Goal: Transaction & Acquisition: Purchase product/service

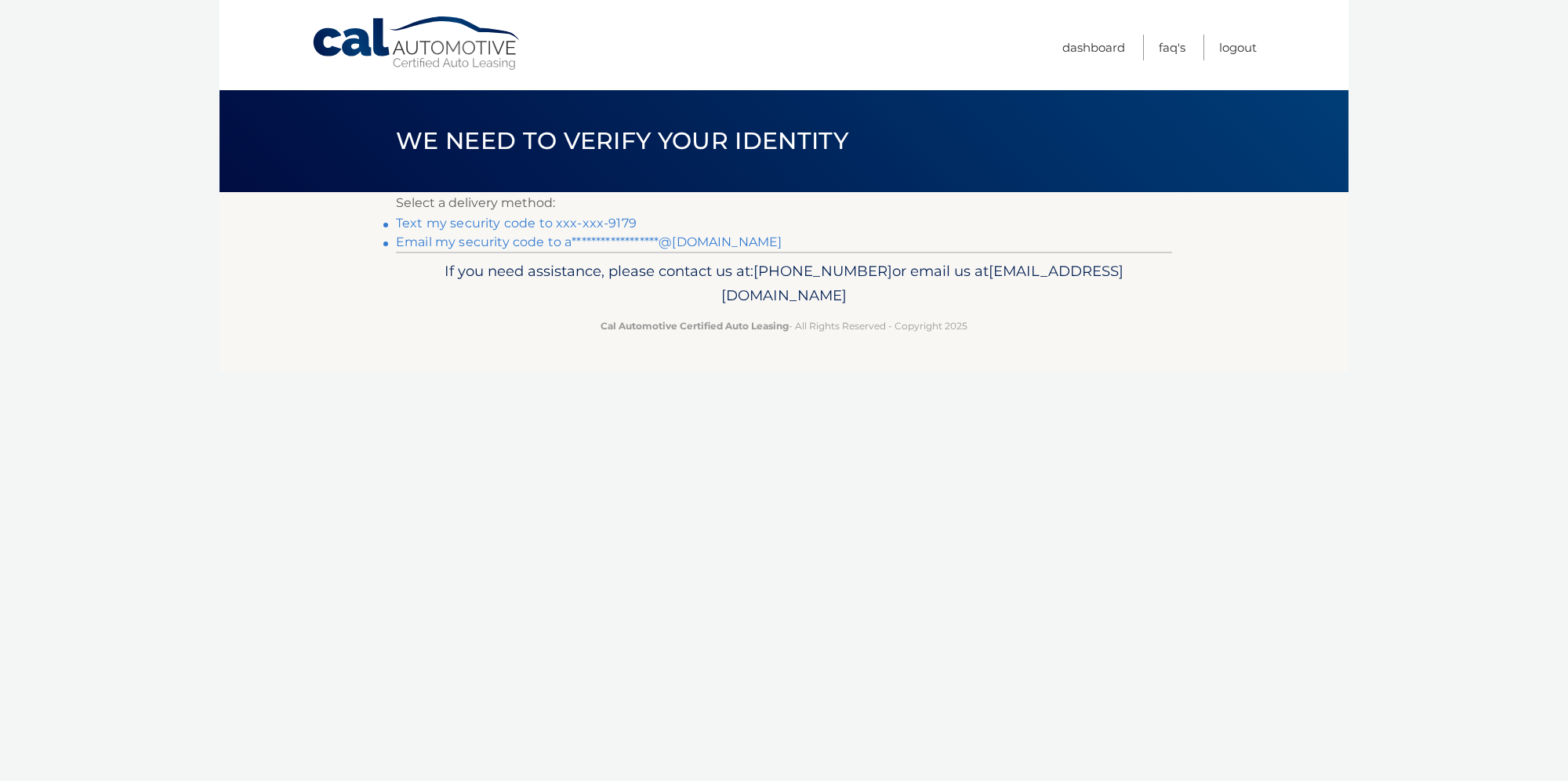
click at [620, 216] on link "Text my security code to xxx-xxx-9179" at bounding box center [516, 223] width 241 height 15
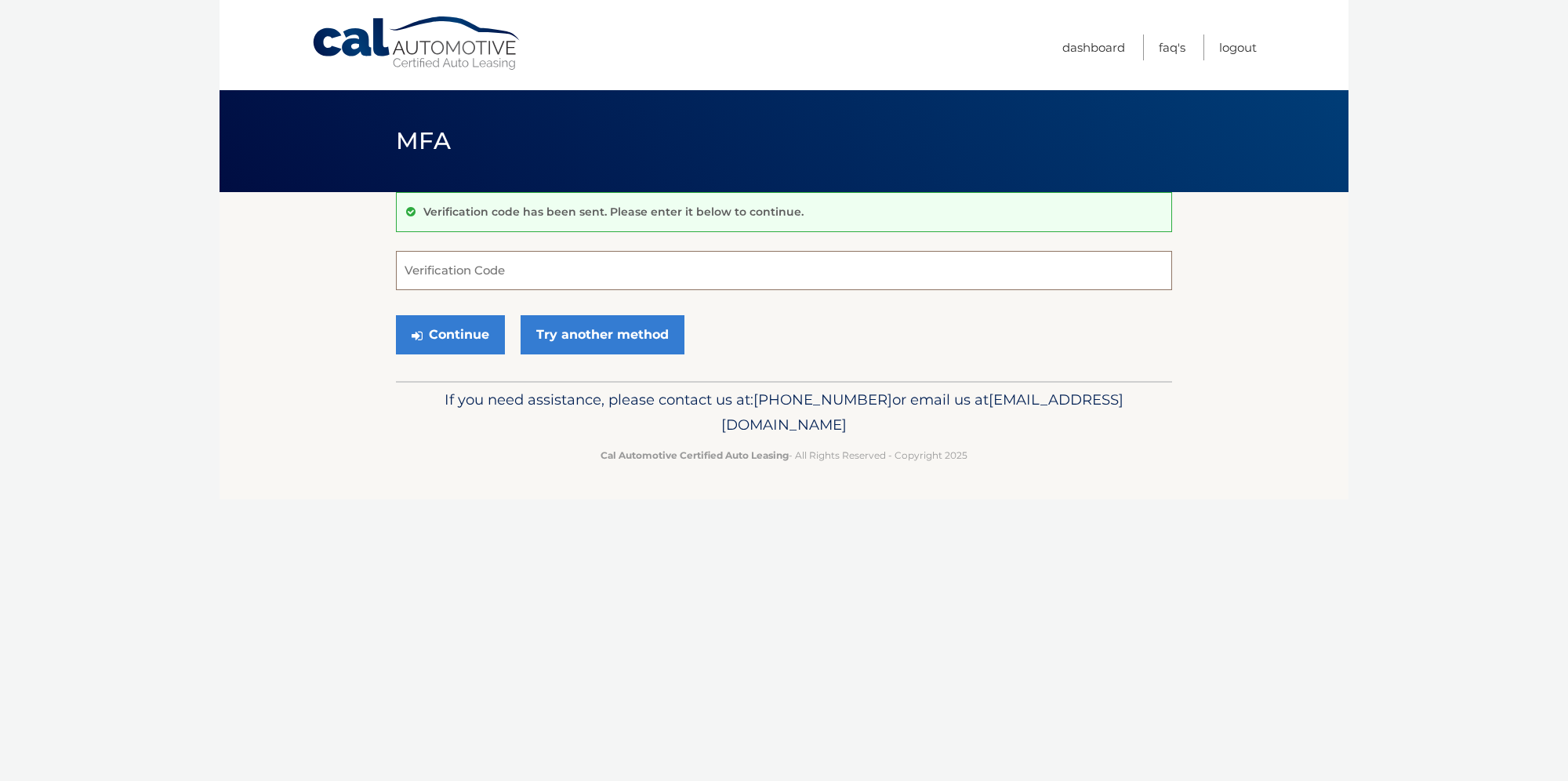
click at [567, 270] on input "Verification Code" at bounding box center [784, 271] width 776 height 40
type input "581366"
click at [470, 339] on button "Continue" at bounding box center [451, 335] width 109 height 40
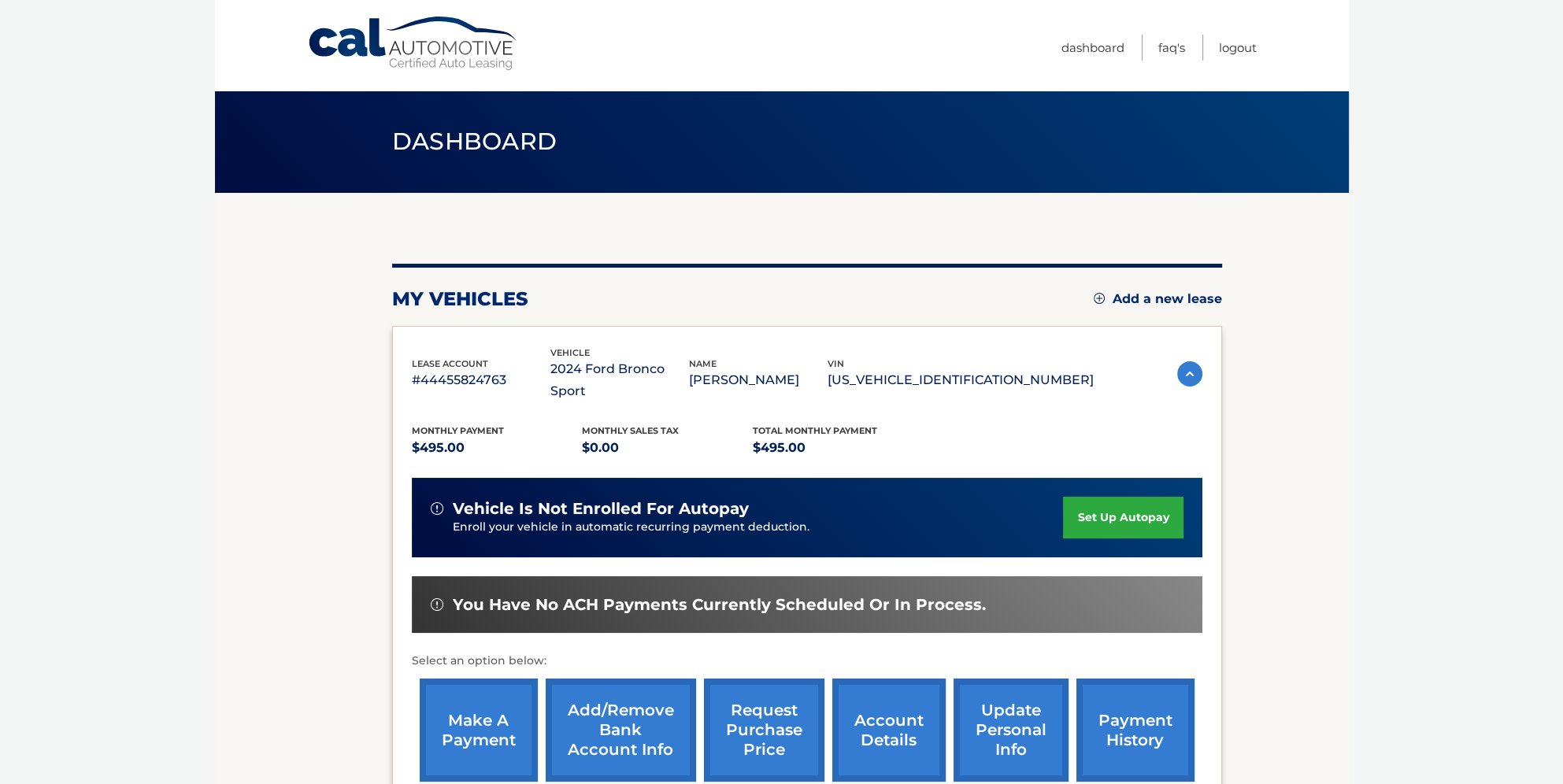
click at [482, 729] on link "make a payment" at bounding box center [478, 729] width 118 height 103
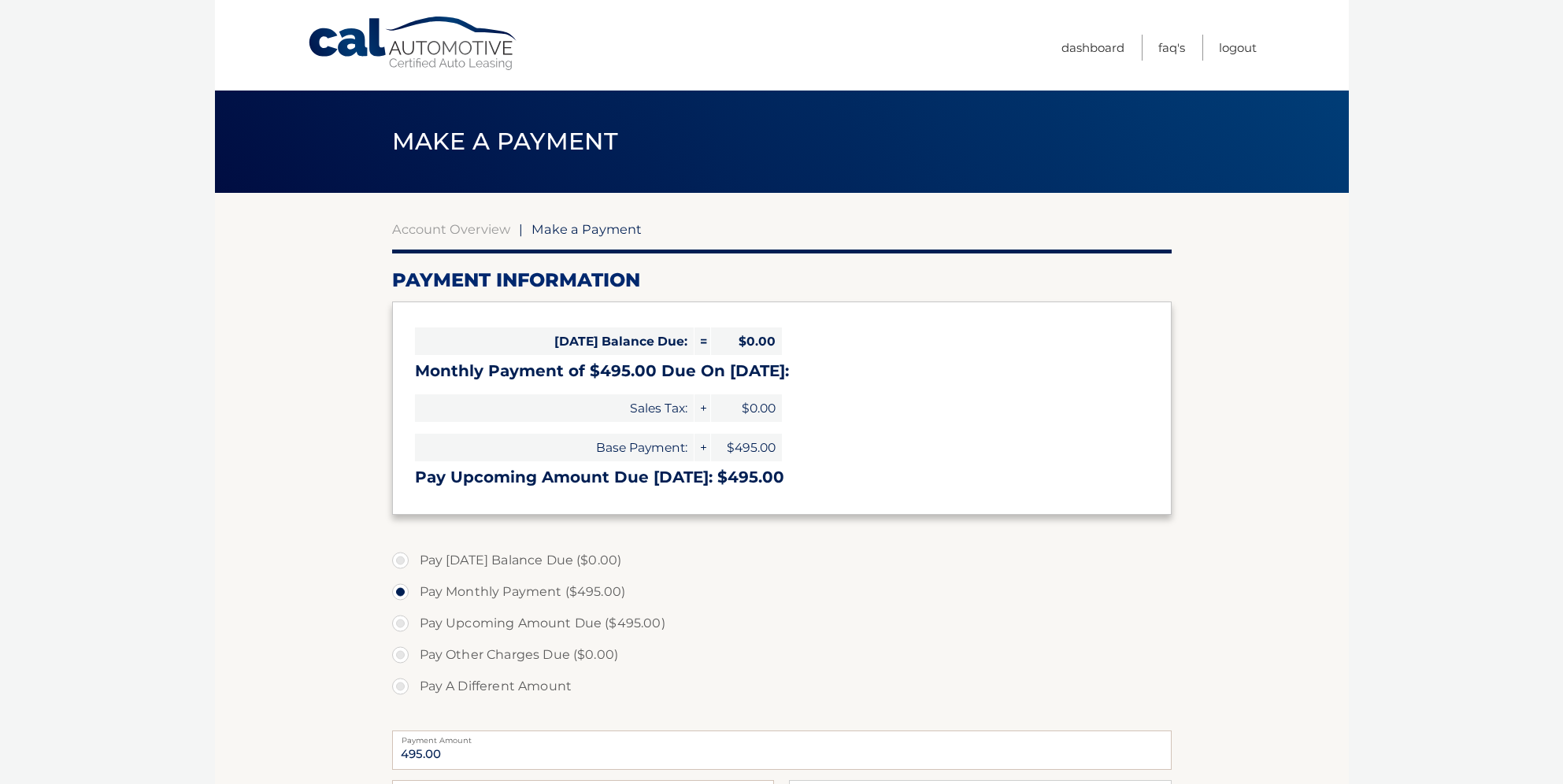
select select "NzEwMGVjNzItZTNkNi00YTNiLWJjZjctMzg3OGRiNGQwNDQw"
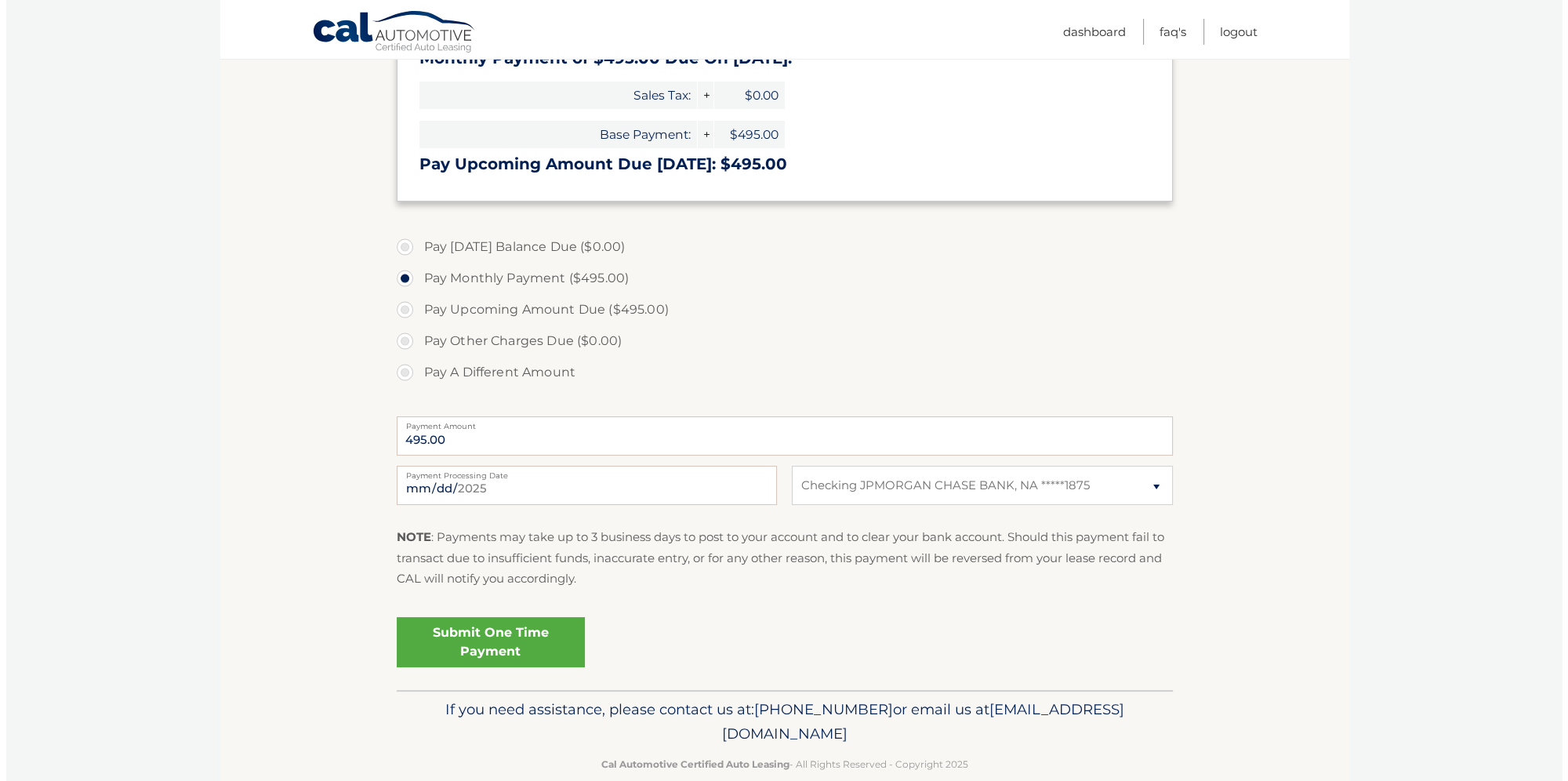
scroll to position [313, 0]
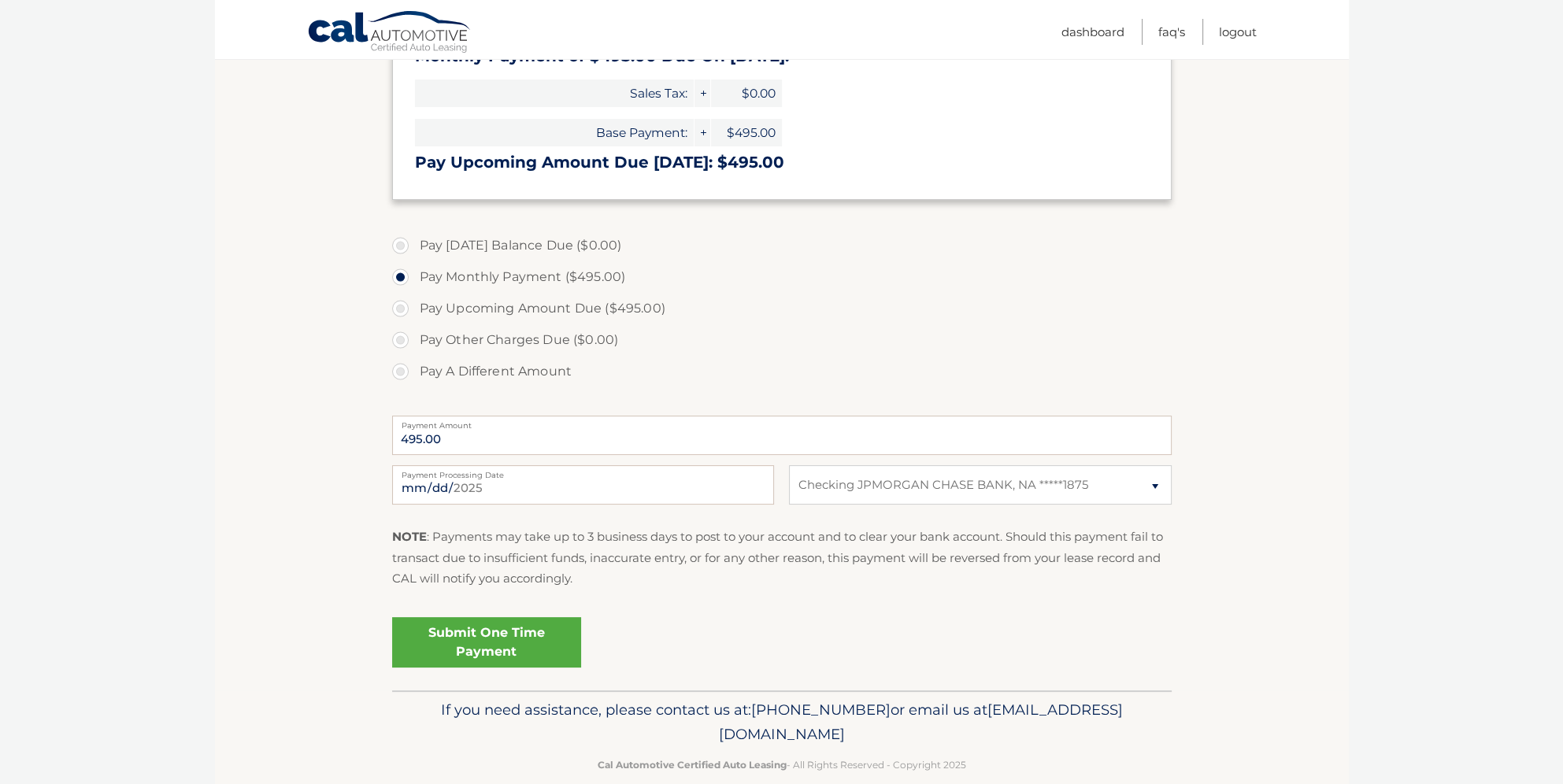
click at [516, 649] on link "Submit One Time Payment" at bounding box center [487, 641] width 189 height 50
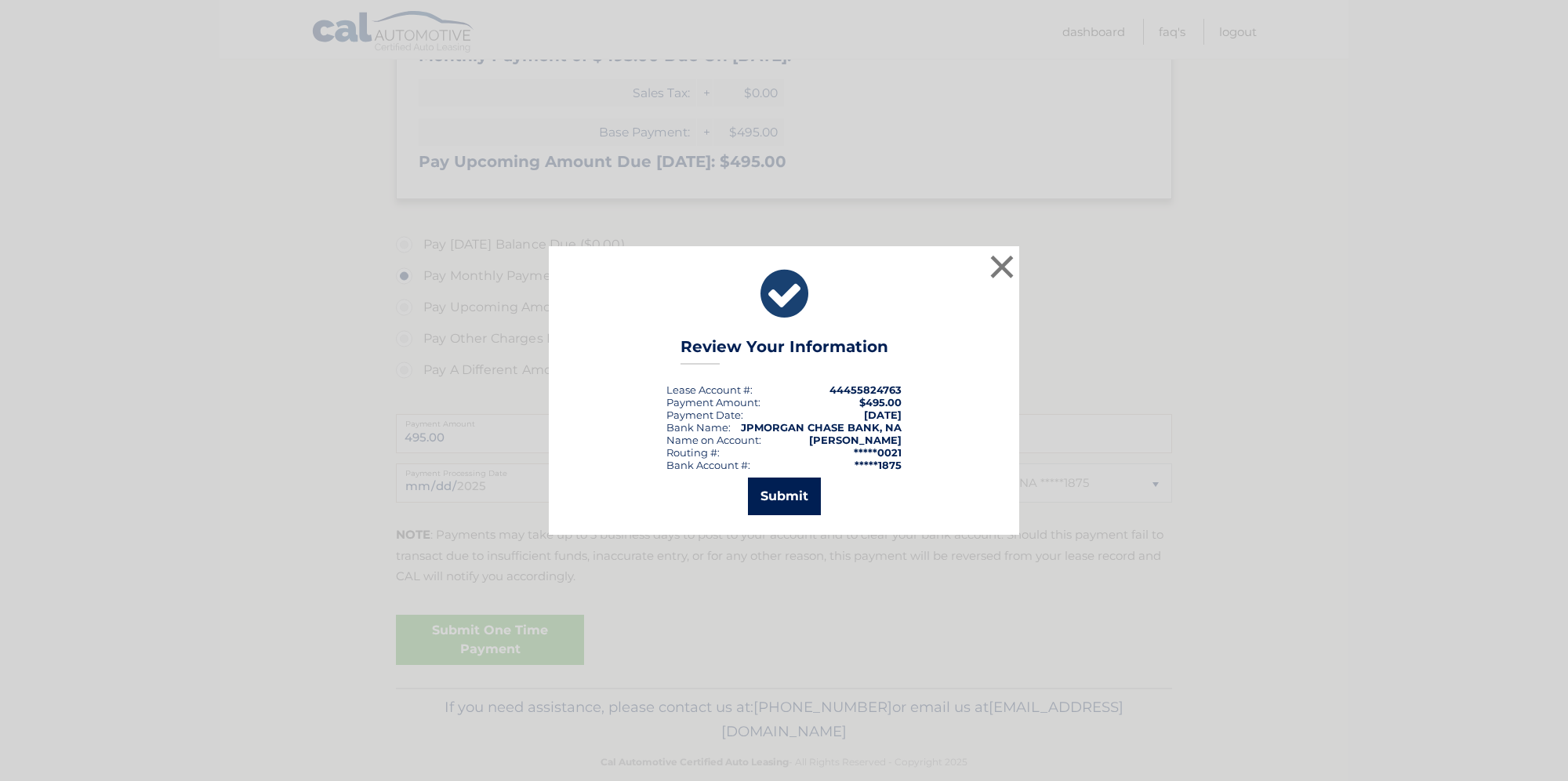
click at [804, 495] on button "Submit" at bounding box center [784, 497] width 73 height 38
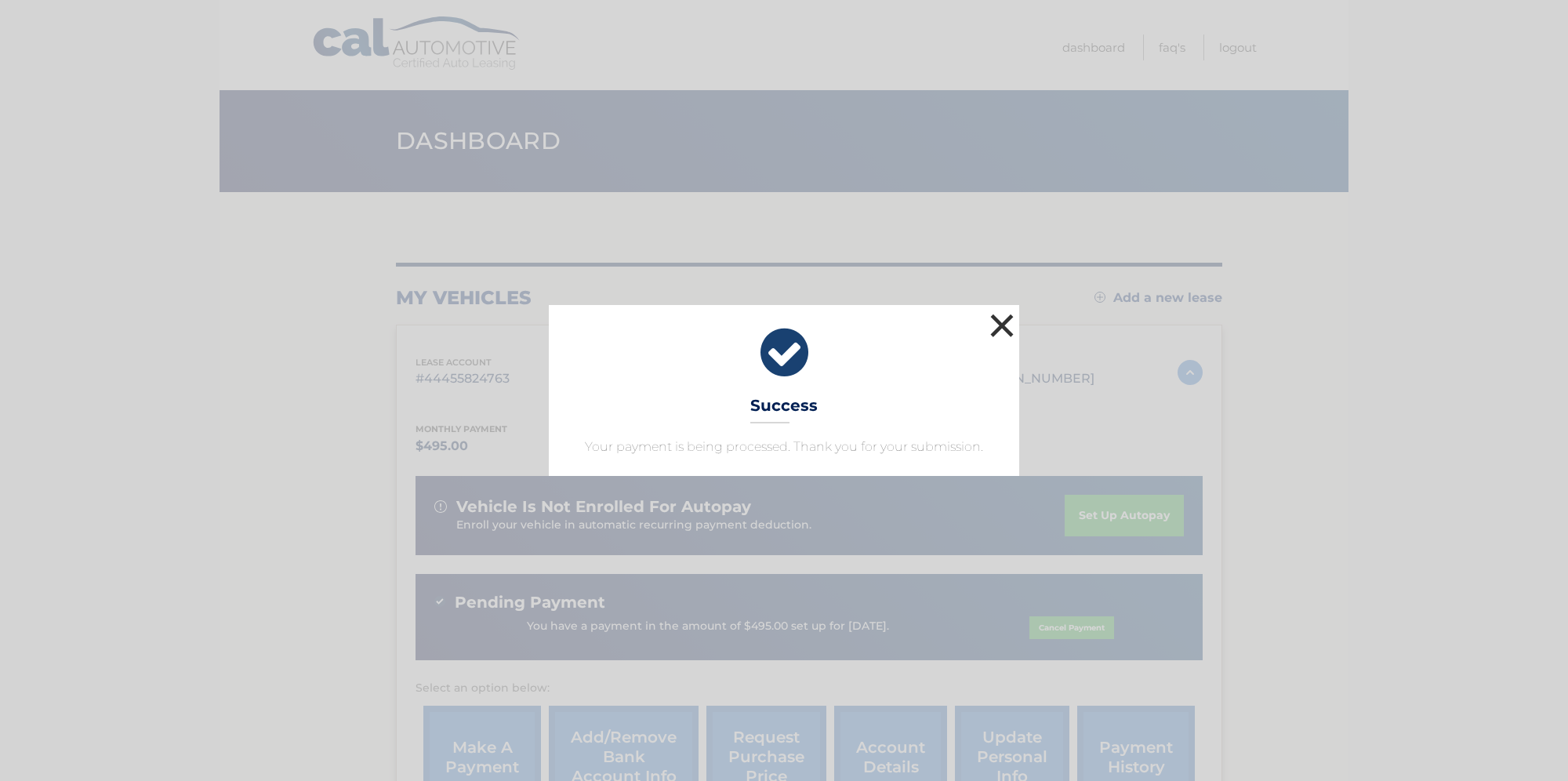
click at [998, 330] on button "×" at bounding box center [1001, 325] width 31 height 31
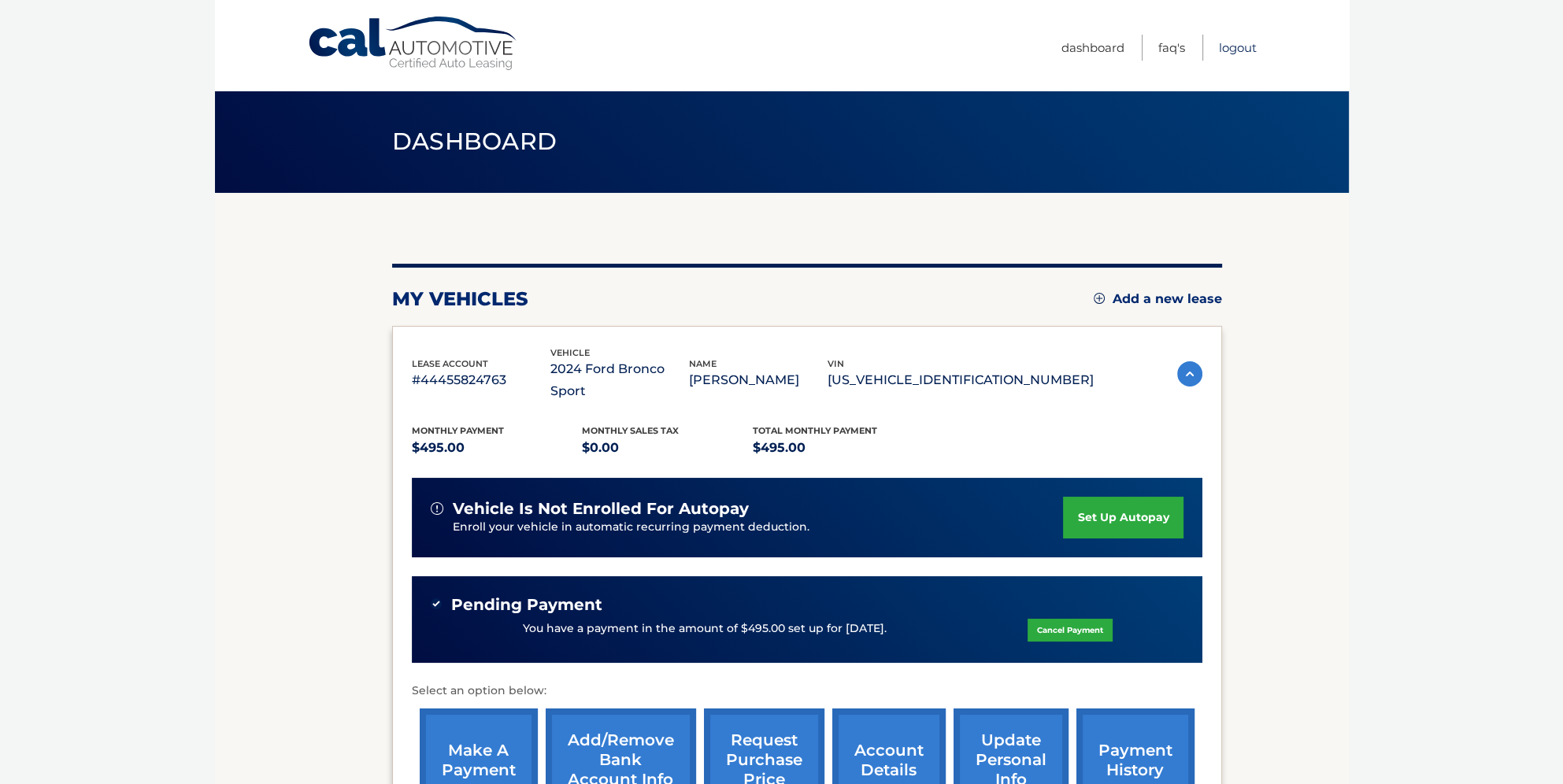
click at [1245, 45] on link "Logout" at bounding box center [1238, 48] width 38 height 26
